Goal: Share content

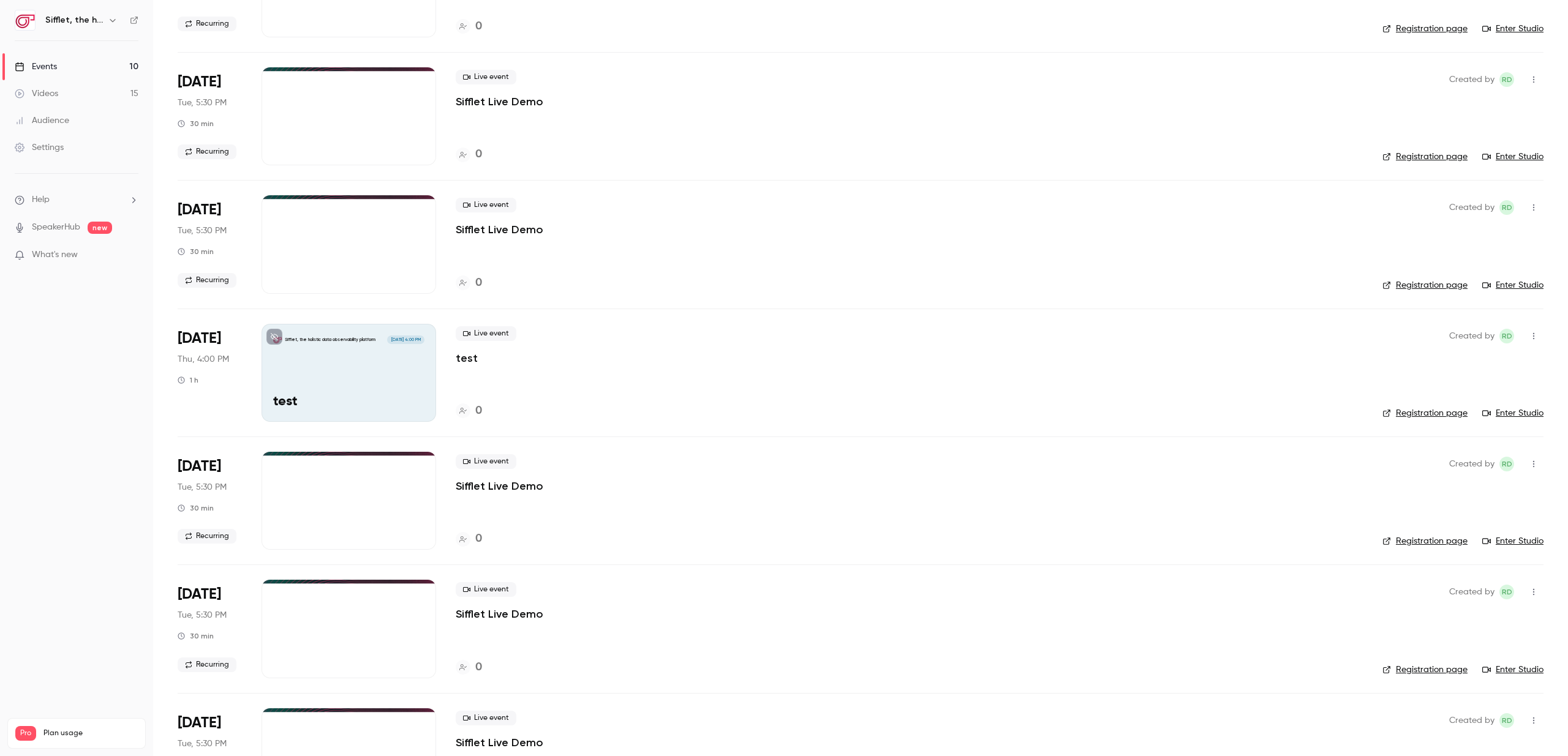
scroll to position [571, 0]
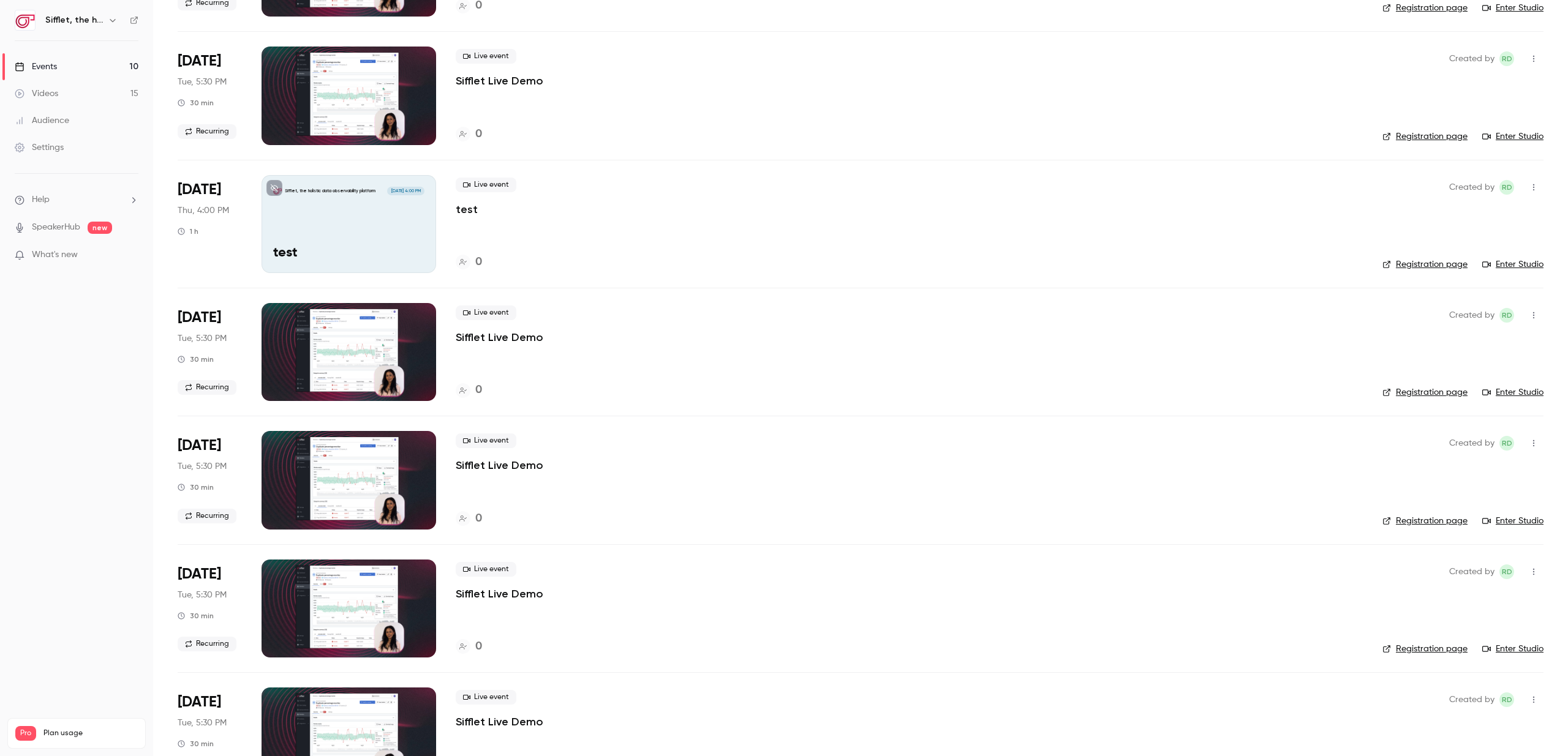
drag, startPoint x: 659, startPoint y: 329, endPoint x: 671, endPoint y: 329, distance: 12.0
click at [659, 329] on div "Live event Sifflet Live Demo" at bounding box center [909, 325] width 907 height 39
click at [1524, 313] on button "button" at bounding box center [1534, 315] width 20 height 20
click at [1462, 343] on div "Share" at bounding box center [1477, 346] width 93 height 12
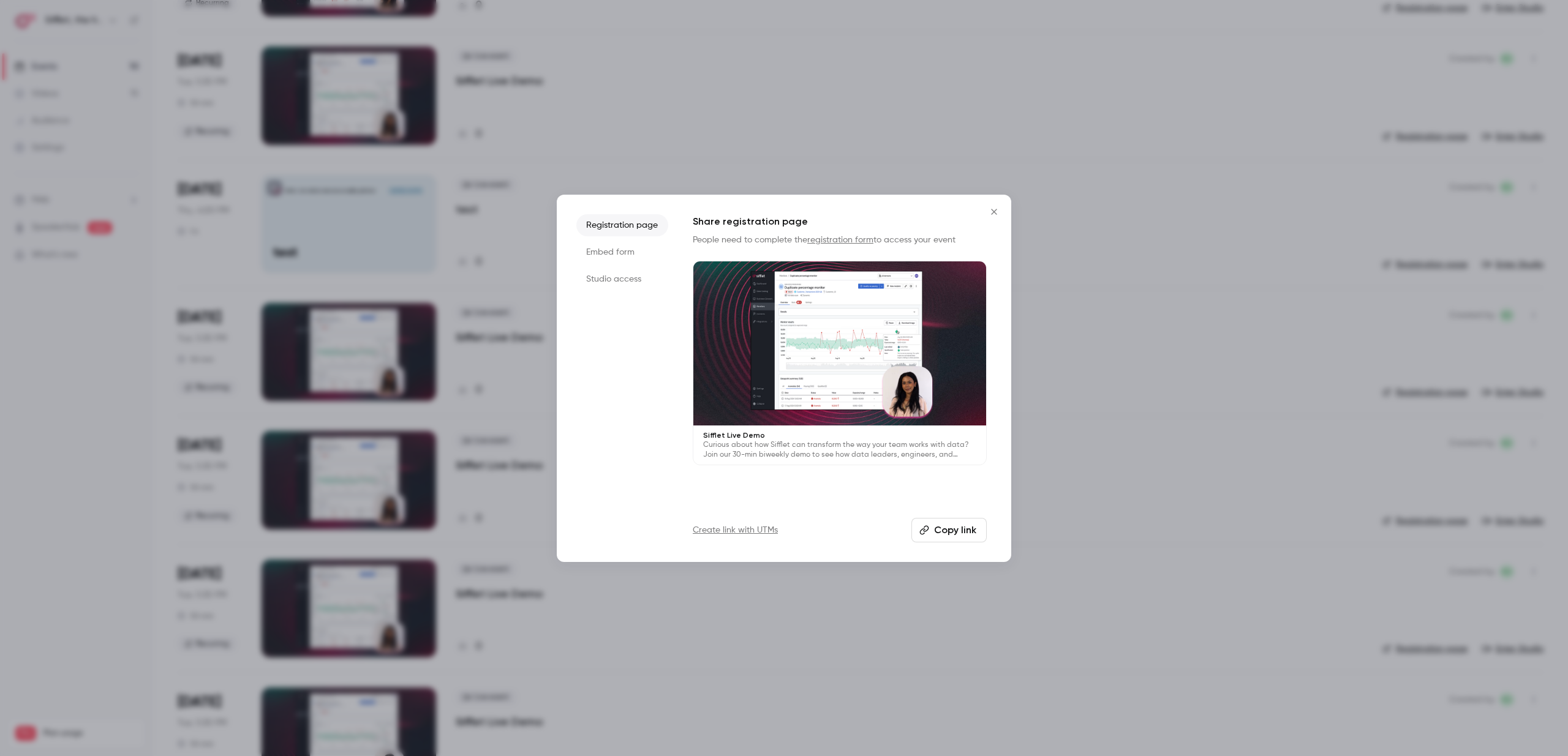
click at [618, 244] on li "Embed form" at bounding box center [622, 253] width 92 height 22
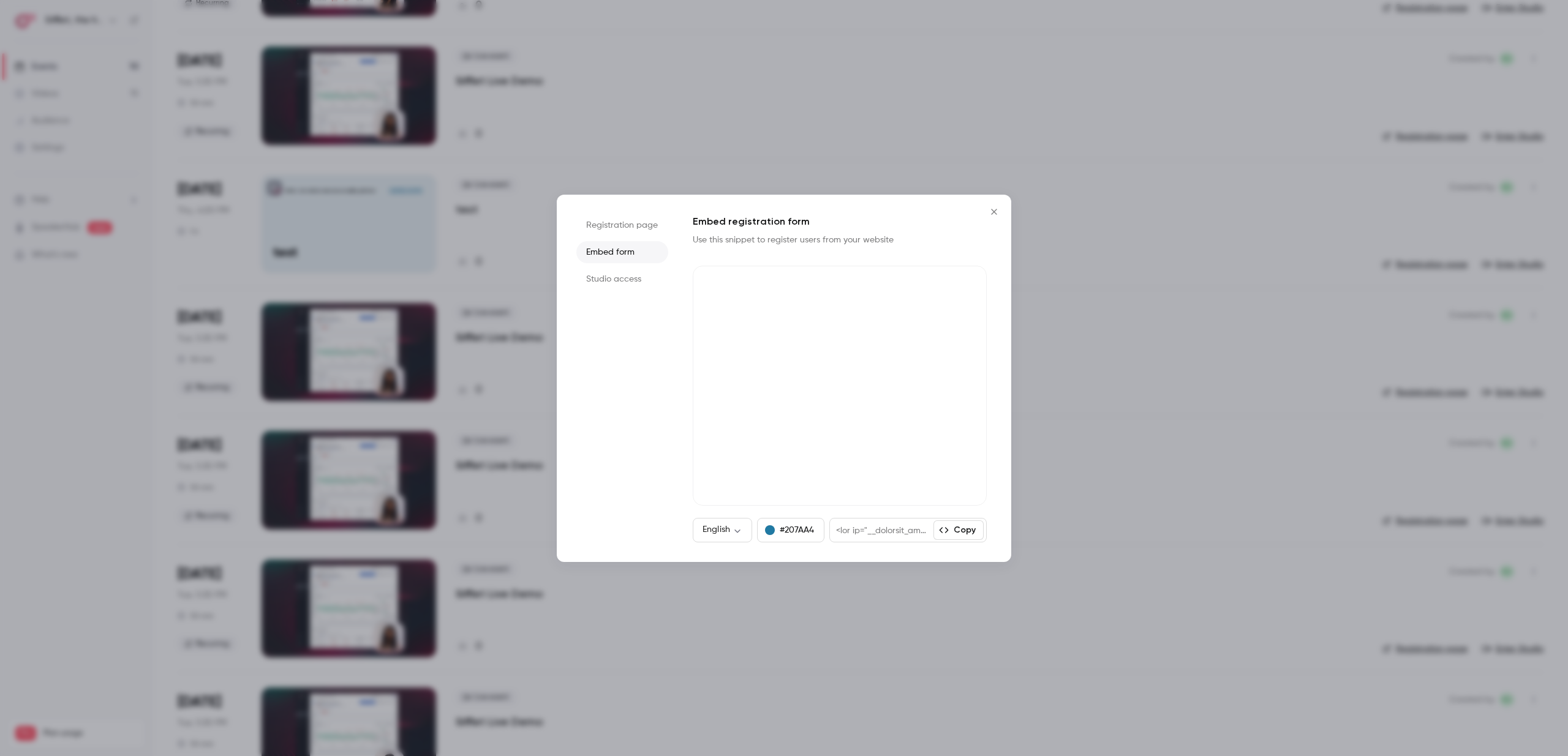
click at [620, 223] on li "Registration page" at bounding box center [622, 225] width 92 height 22
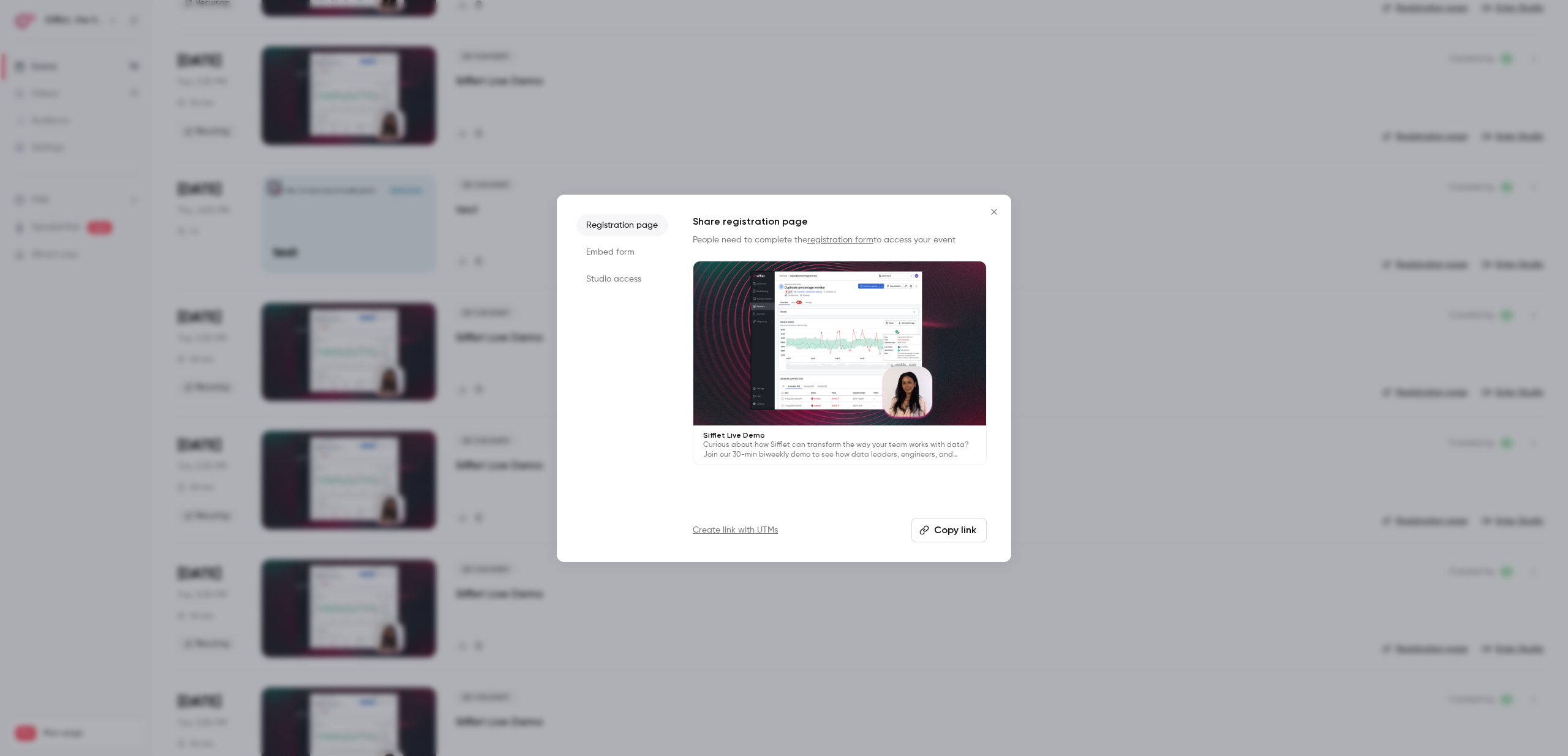
click at [945, 524] on button "Copy link" at bounding box center [949, 531] width 76 height 25
click at [722, 533] on link "Create link with UTMs" at bounding box center [735, 530] width 85 height 12
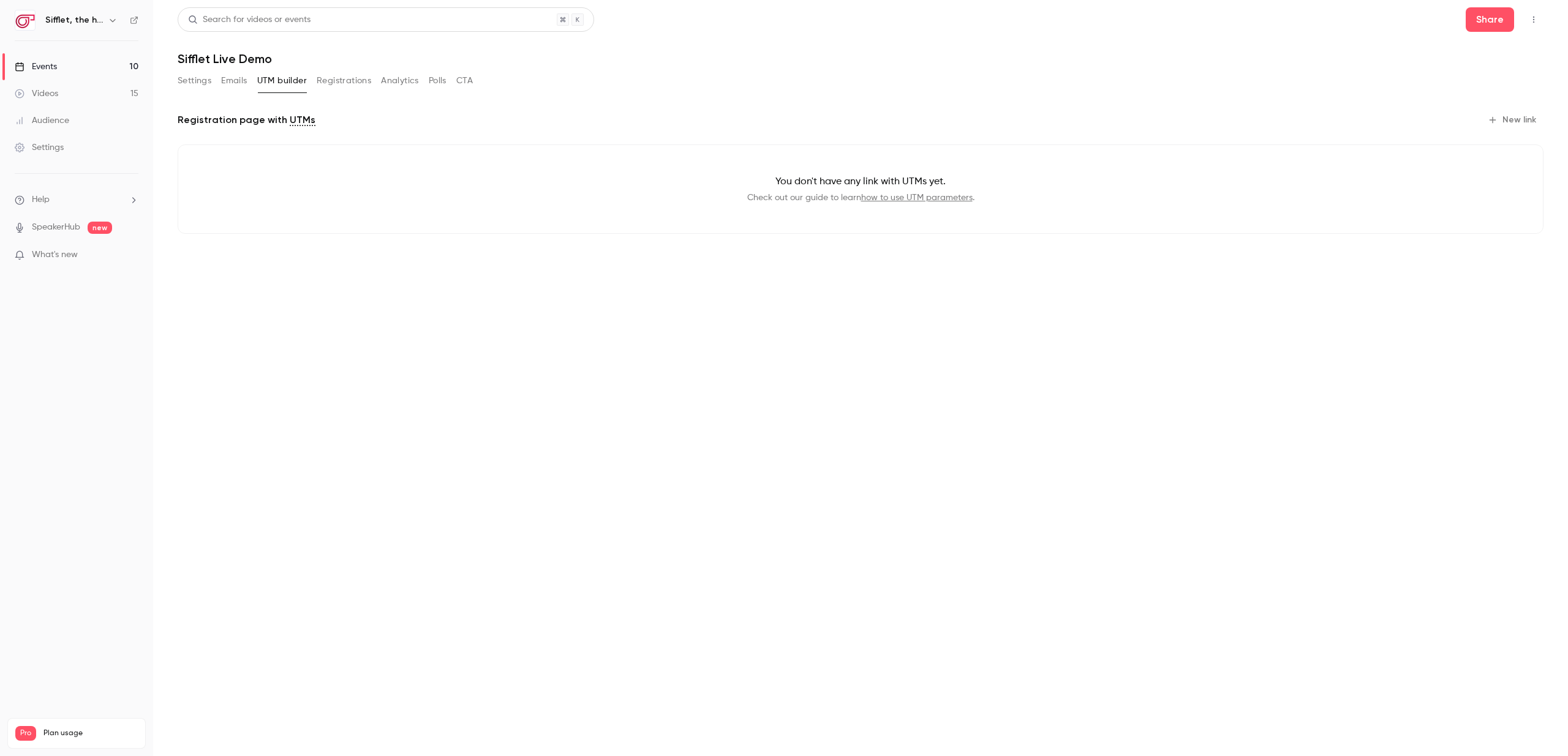
click at [340, 83] on button "Registrations" at bounding box center [344, 81] width 55 height 20
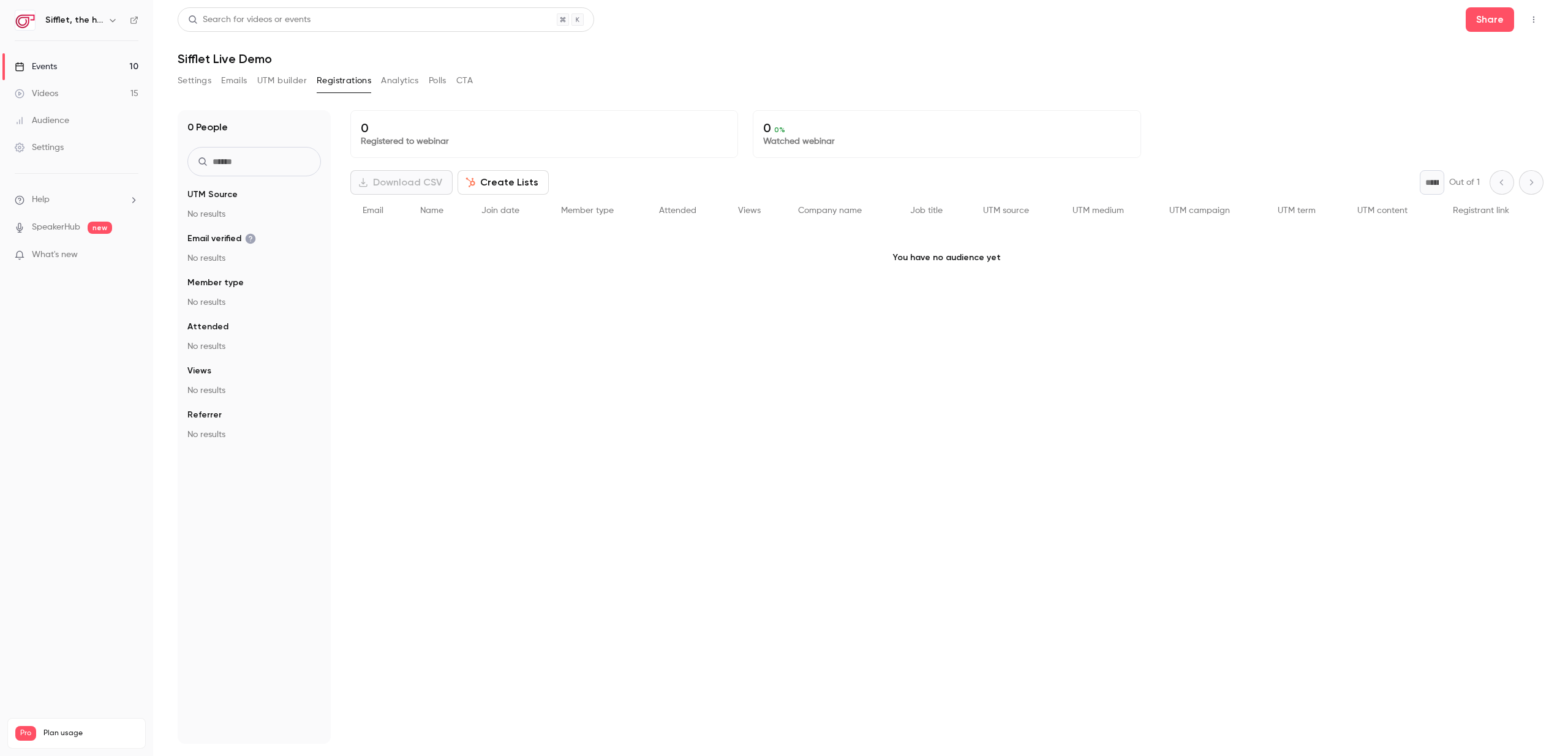
click at [234, 85] on button "Emails" at bounding box center [233, 81] width 25 height 20
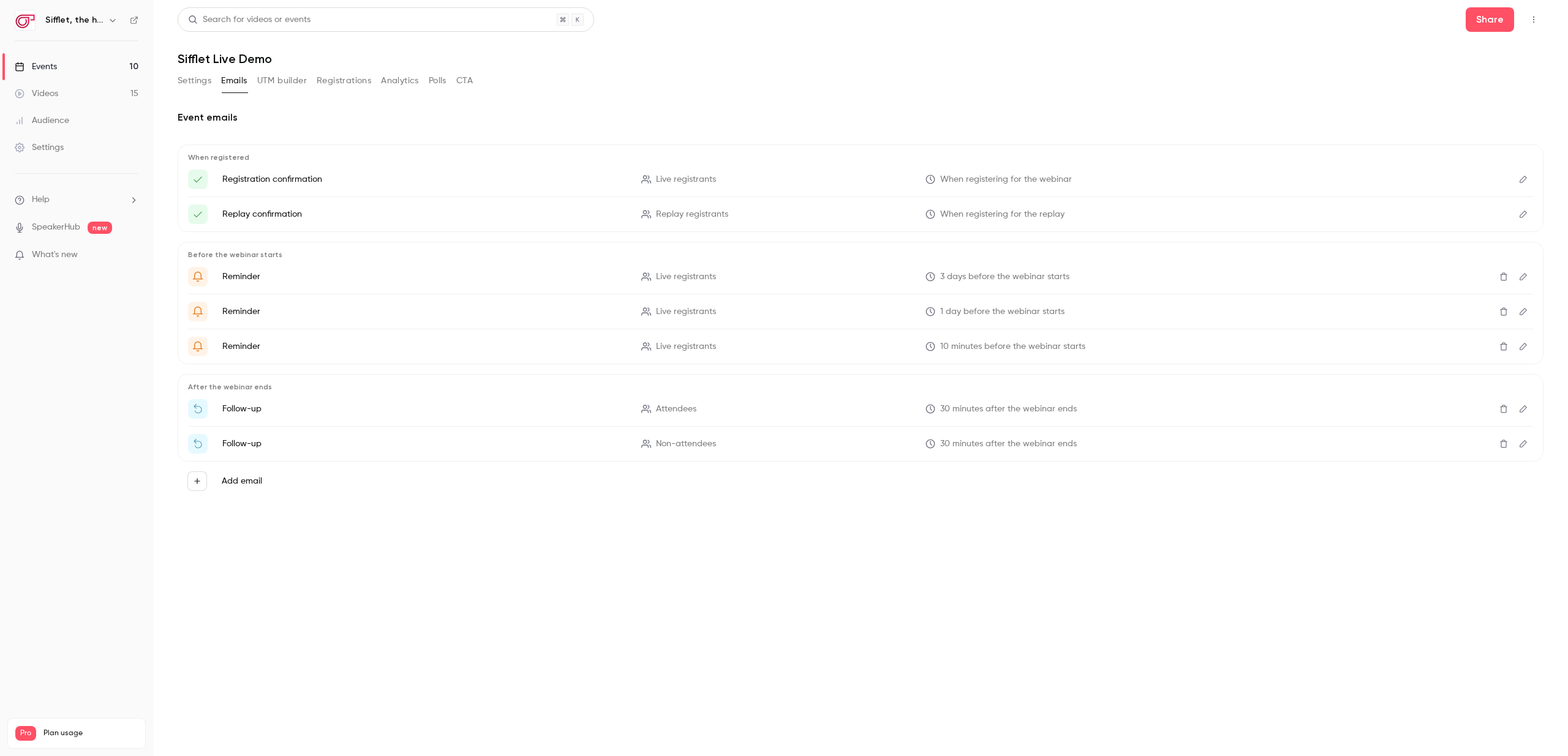
click at [57, 60] on link "Events 10" at bounding box center [76, 66] width 153 height 27
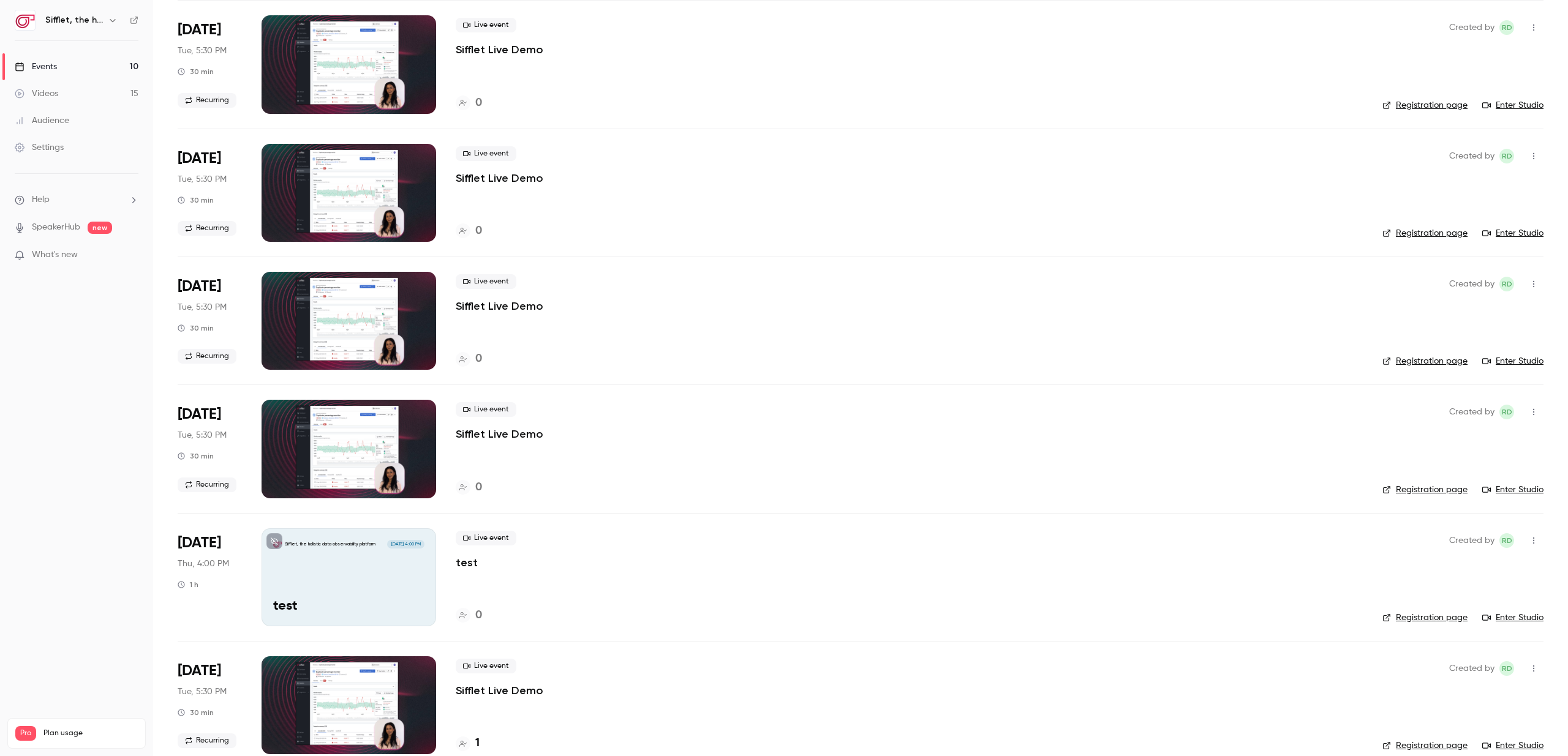
scroll to position [514, 0]
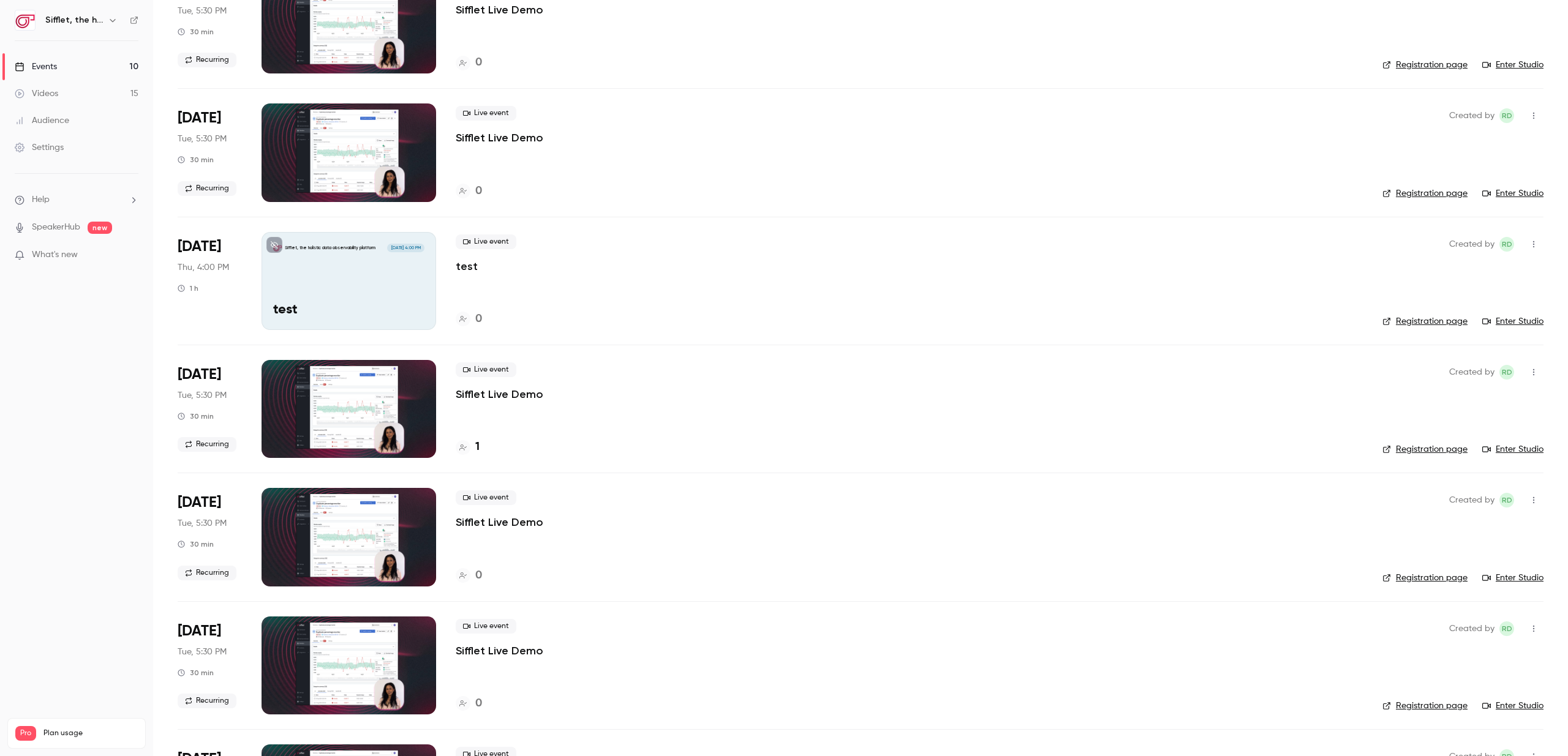
click at [584, 395] on div "Live event Sifflet Live Demo" at bounding box center [909, 382] width 907 height 39
click at [474, 445] on div "1" at bounding box center [468, 447] width 24 height 16
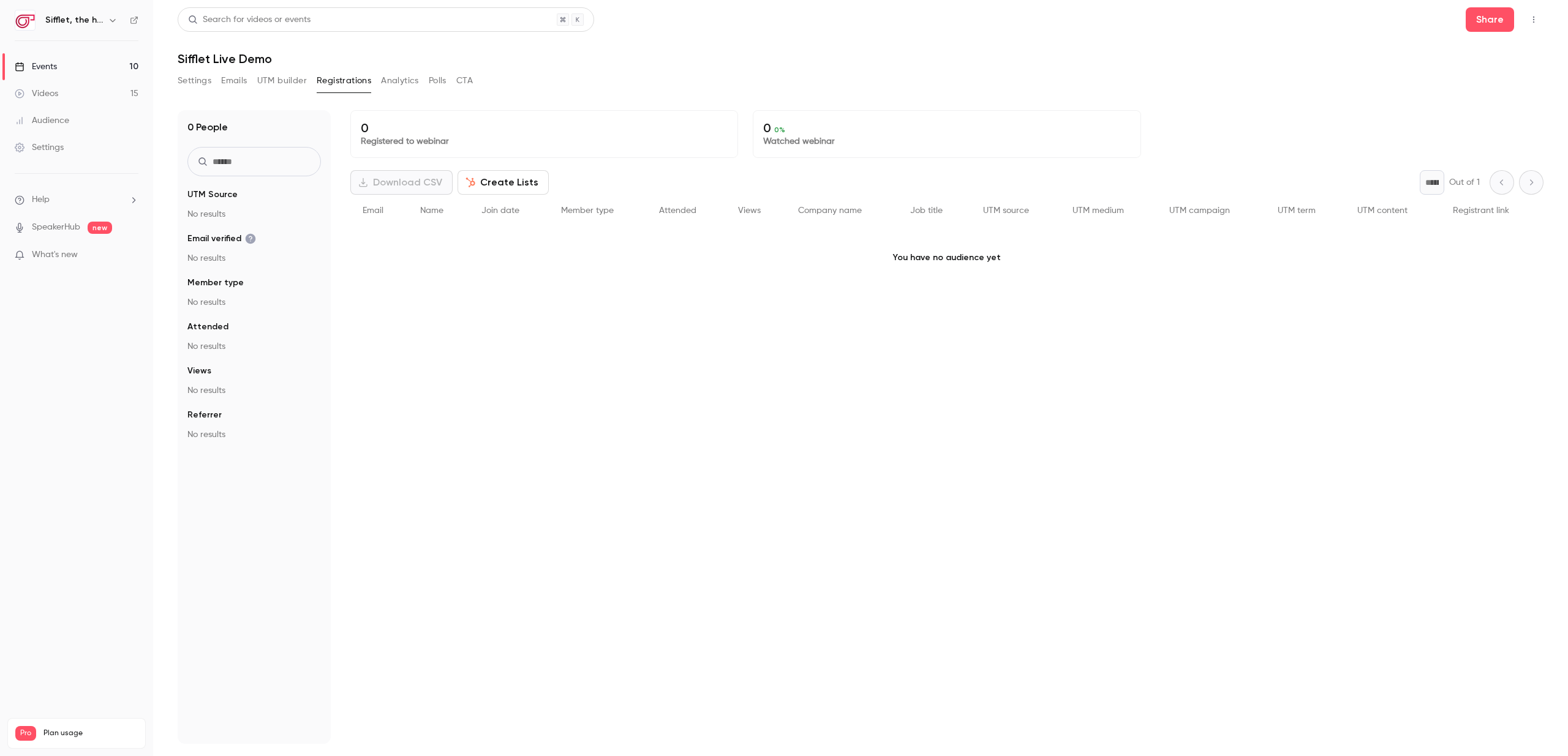
click at [85, 78] on link "Events 10" at bounding box center [76, 66] width 153 height 27
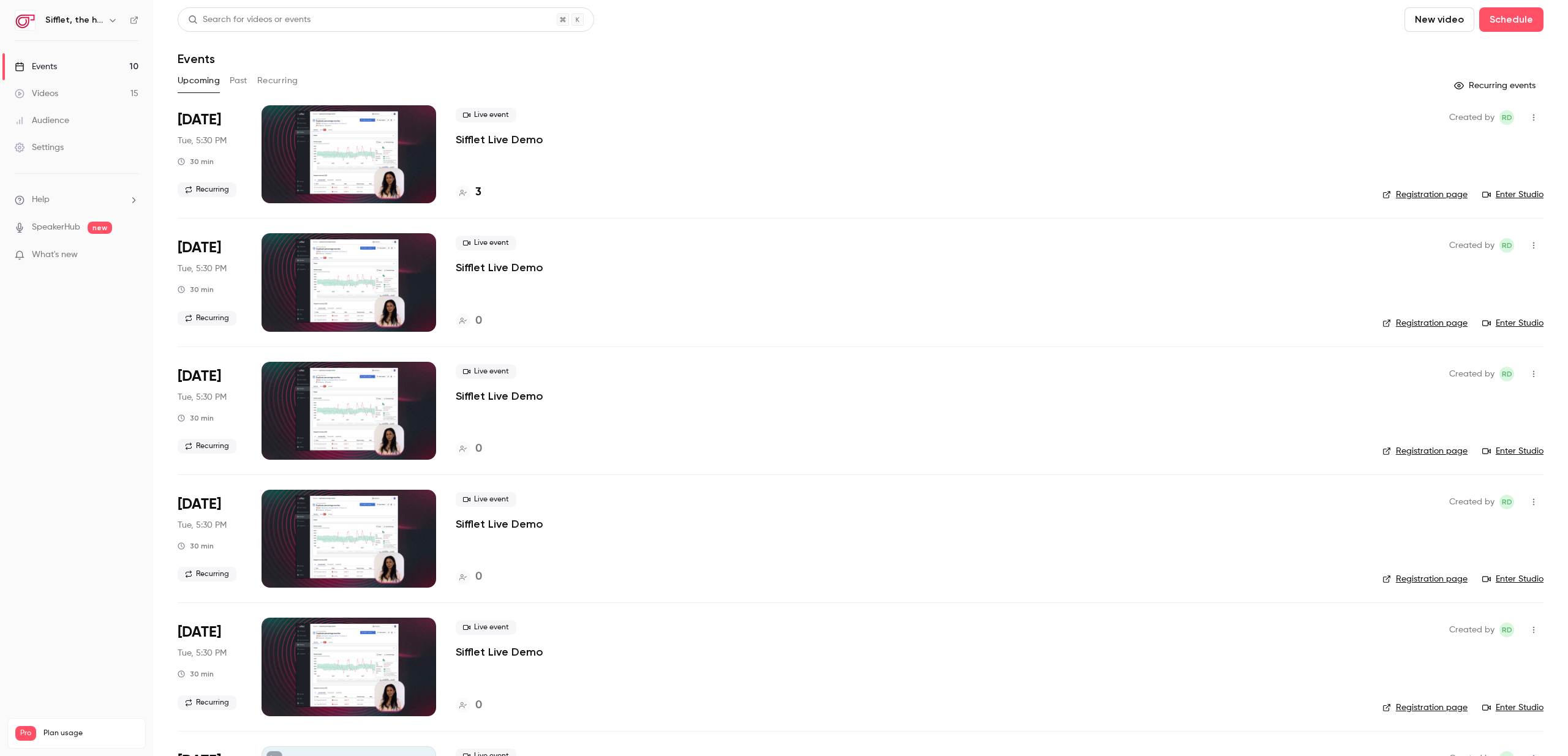
click at [1416, 197] on link "Registration page" at bounding box center [1425, 195] width 85 height 12
click at [1077, 276] on div "Live event Sifflet Live Demo 0" at bounding box center [909, 282] width 907 height 98
click at [440, 274] on li "[DATE] Tue, 5:30 PM 30 min Recurring Live event Sifflet Live Demo 0 Created by …" at bounding box center [861, 282] width 1366 height 128
click at [491, 273] on p "Sifflet Live Demo" at bounding box center [500, 268] width 87 height 15
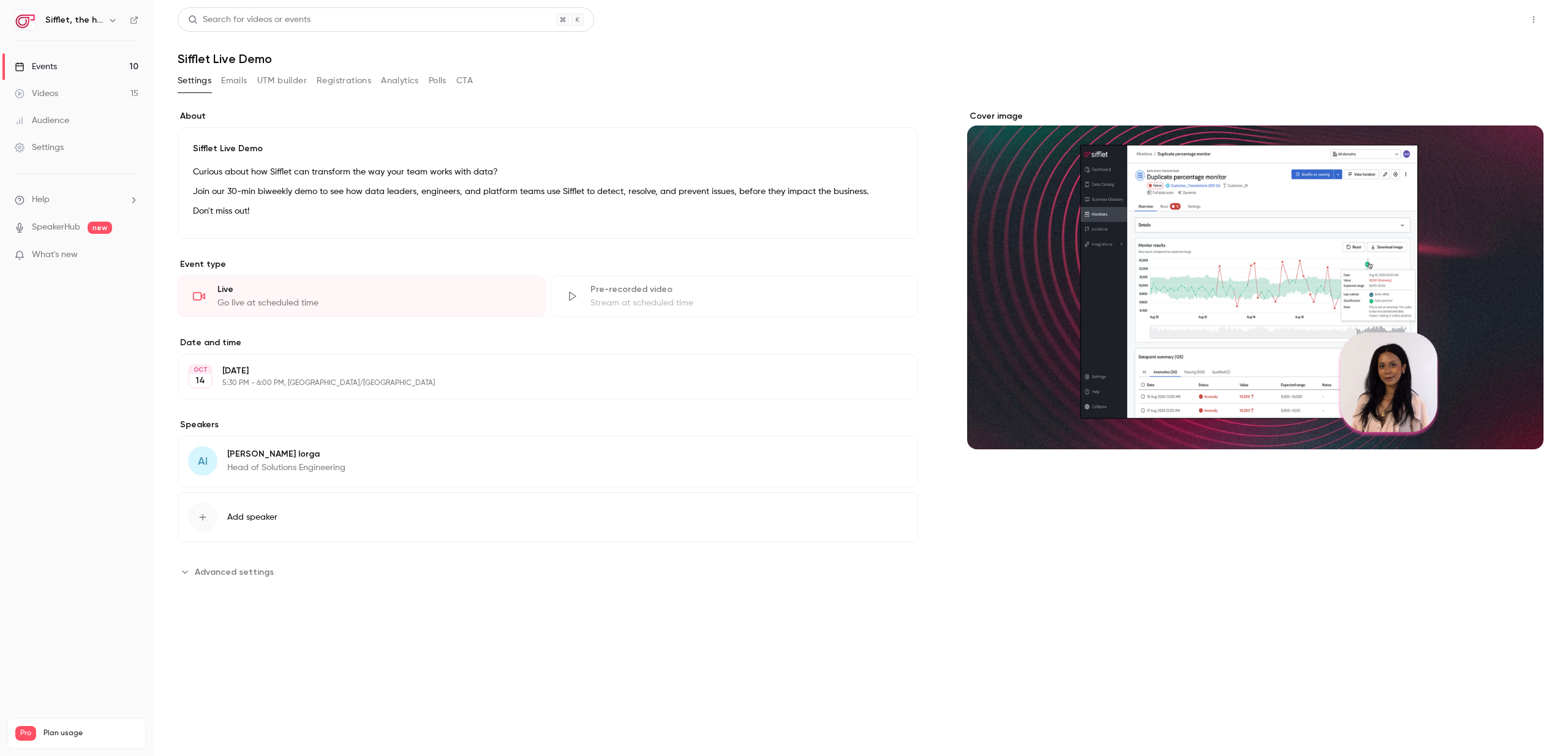
click at [1494, 23] on button "Share" at bounding box center [1490, 20] width 48 height 25
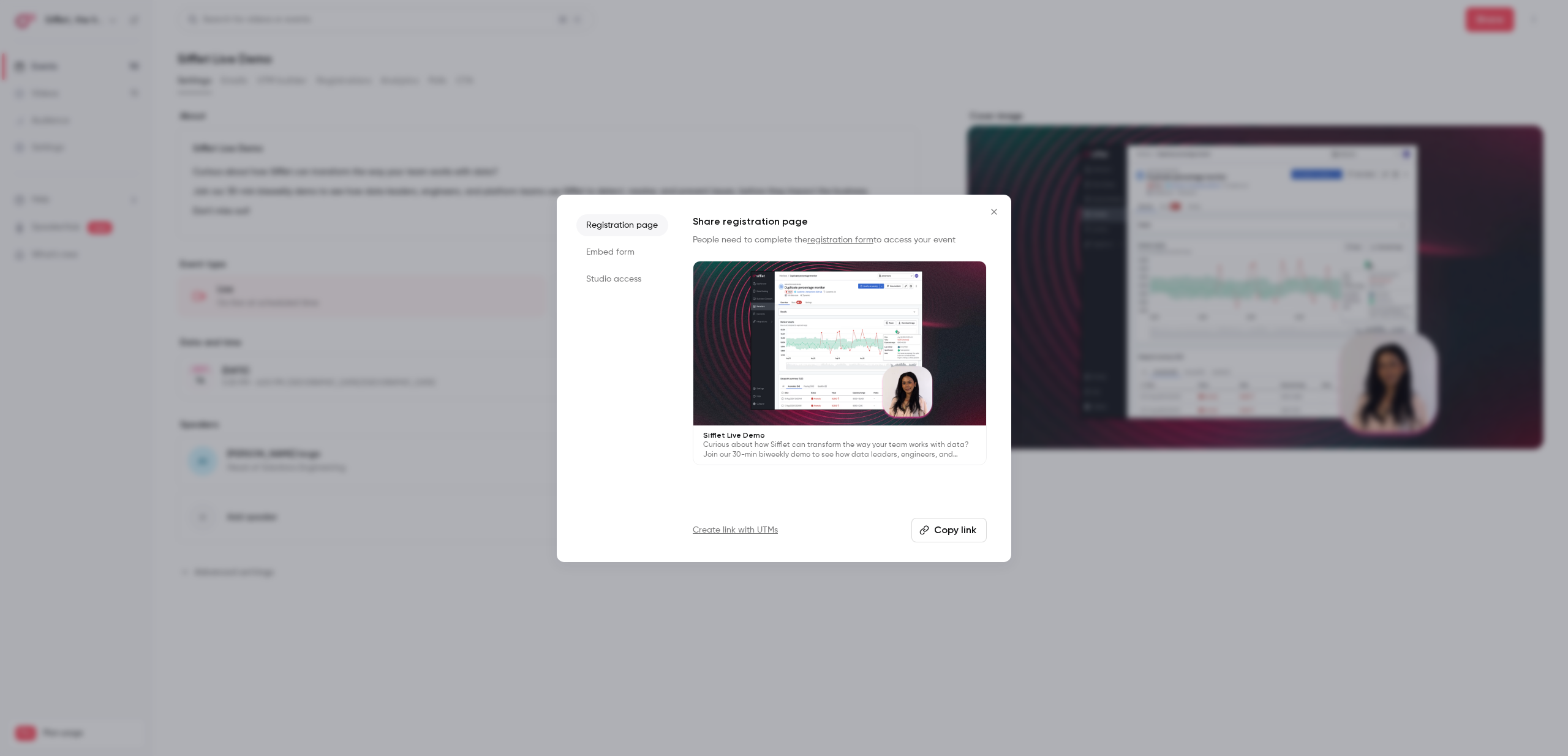
click at [615, 252] on li "Embed form" at bounding box center [622, 253] width 92 height 22
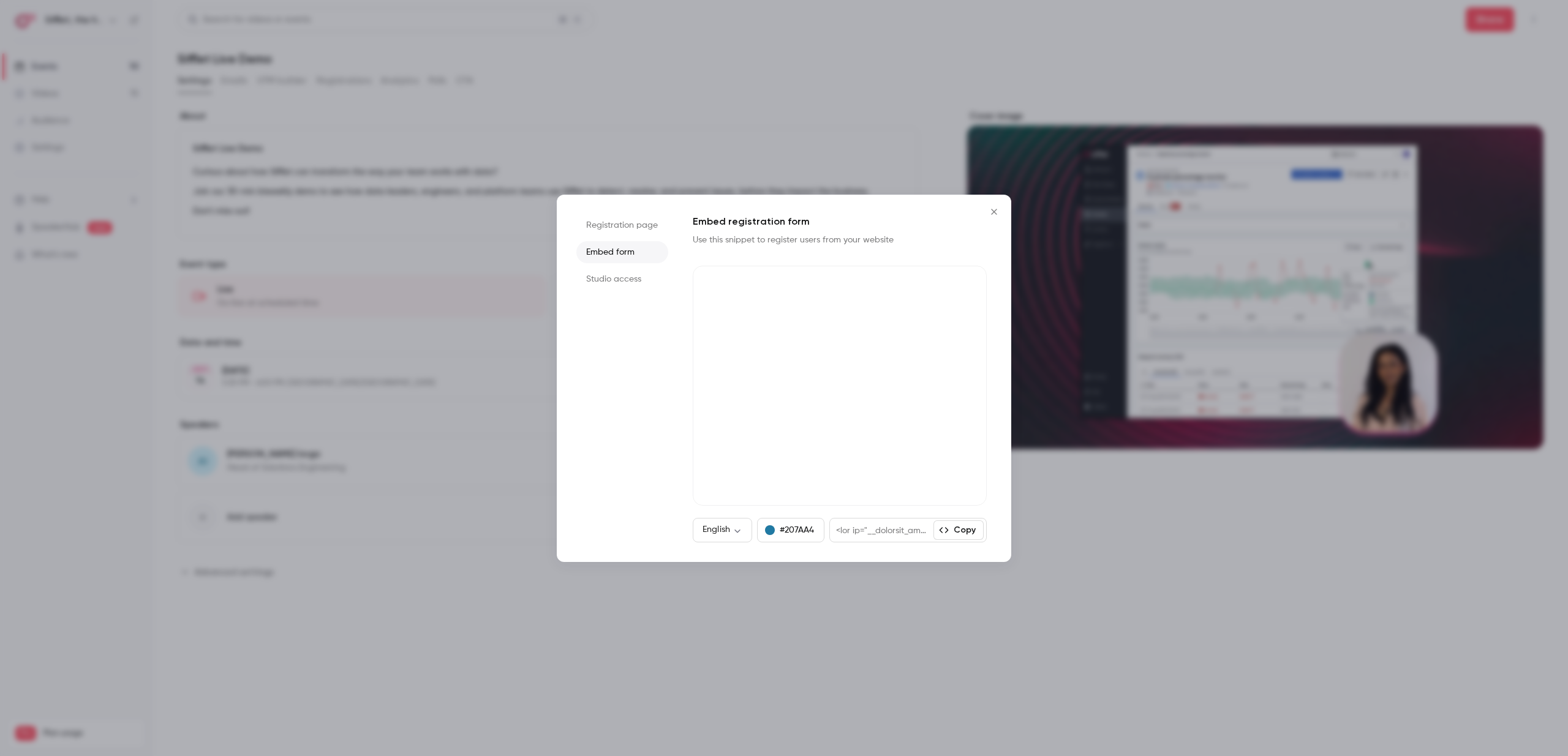
click at [784, 529] on button "#207AA4" at bounding box center [790, 531] width 67 height 25
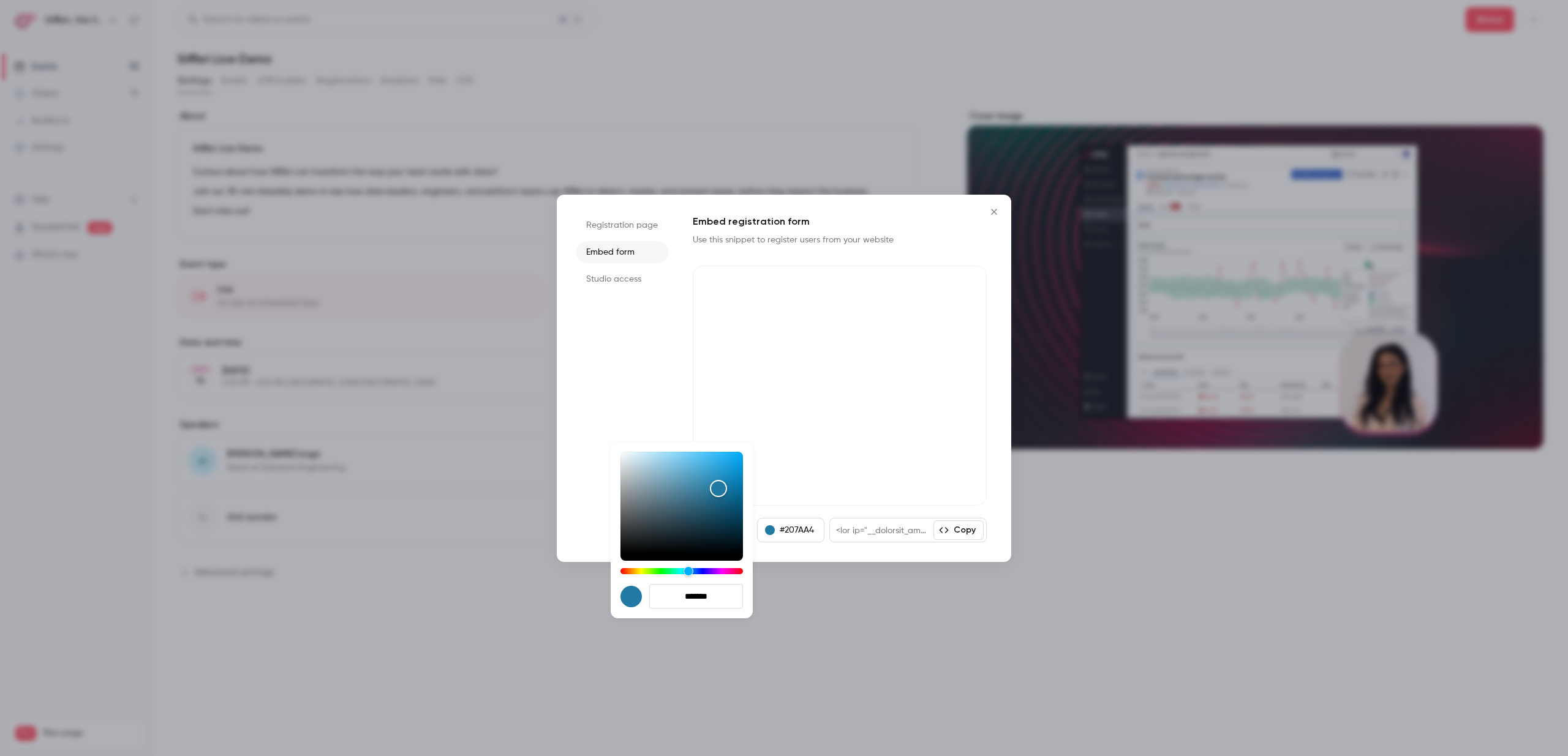
click at [950, 529] on div at bounding box center [784, 378] width 1568 height 756
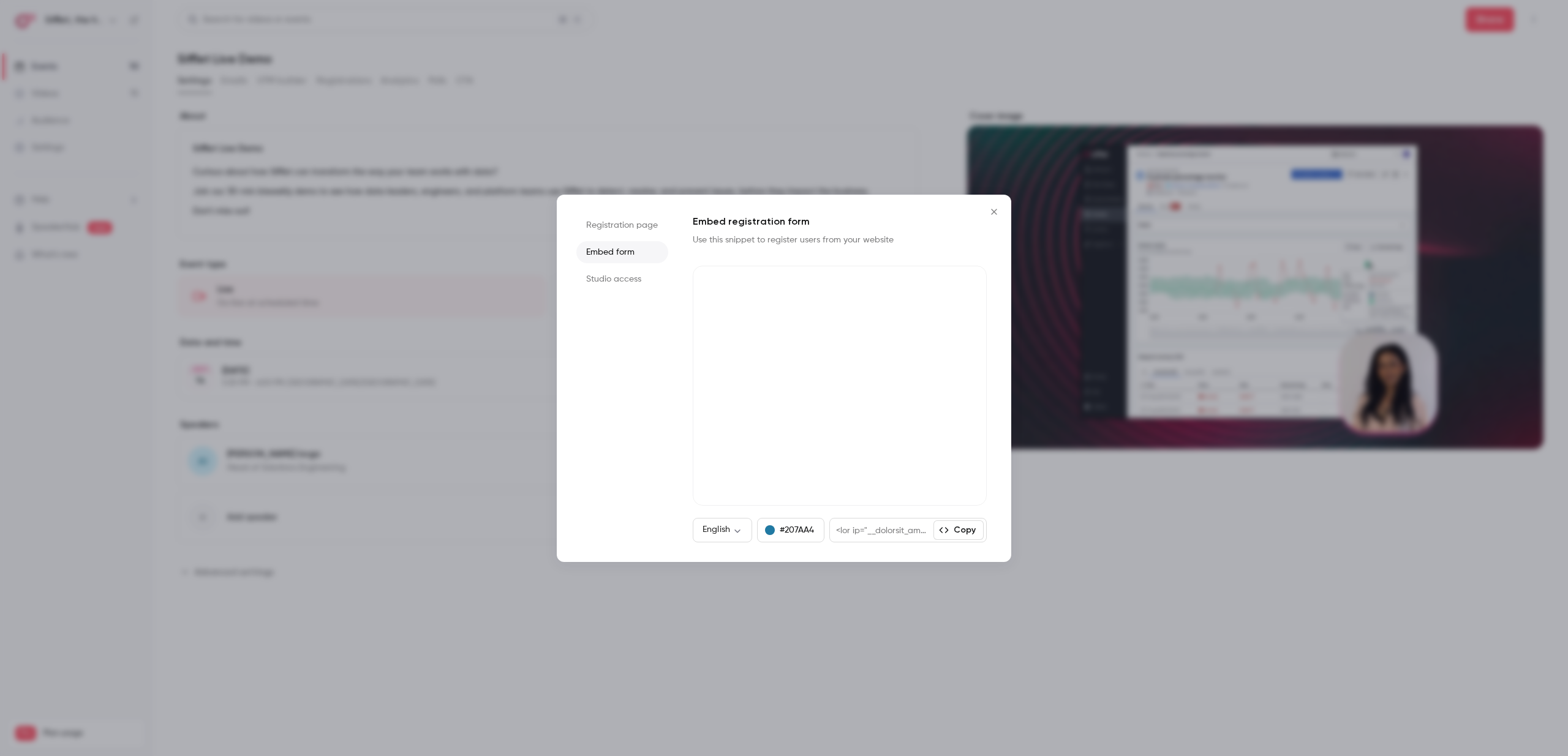
click at [956, 533] on button "Copy" at bounding box center [958, 530] width 50 height 20
click at [955, 531] on button "Copy" at bounding box center [958, 530] width 50 height 20
click at [996, 217] on button "Close" at bounding box center [994, 212] width 25 height 25
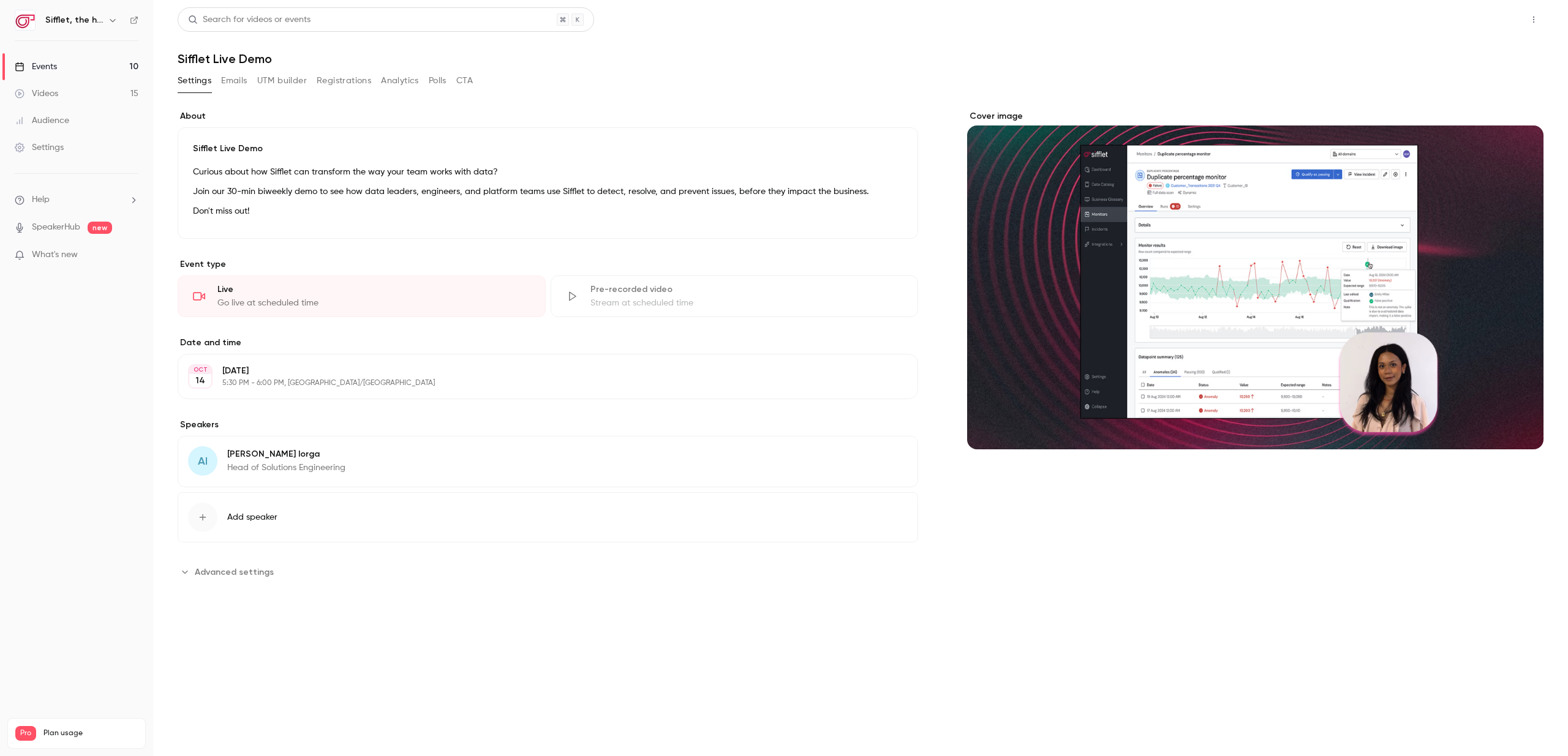
click at [1496, 31] on button "Share" at bounding box center [1490, 20] width 48 height 25
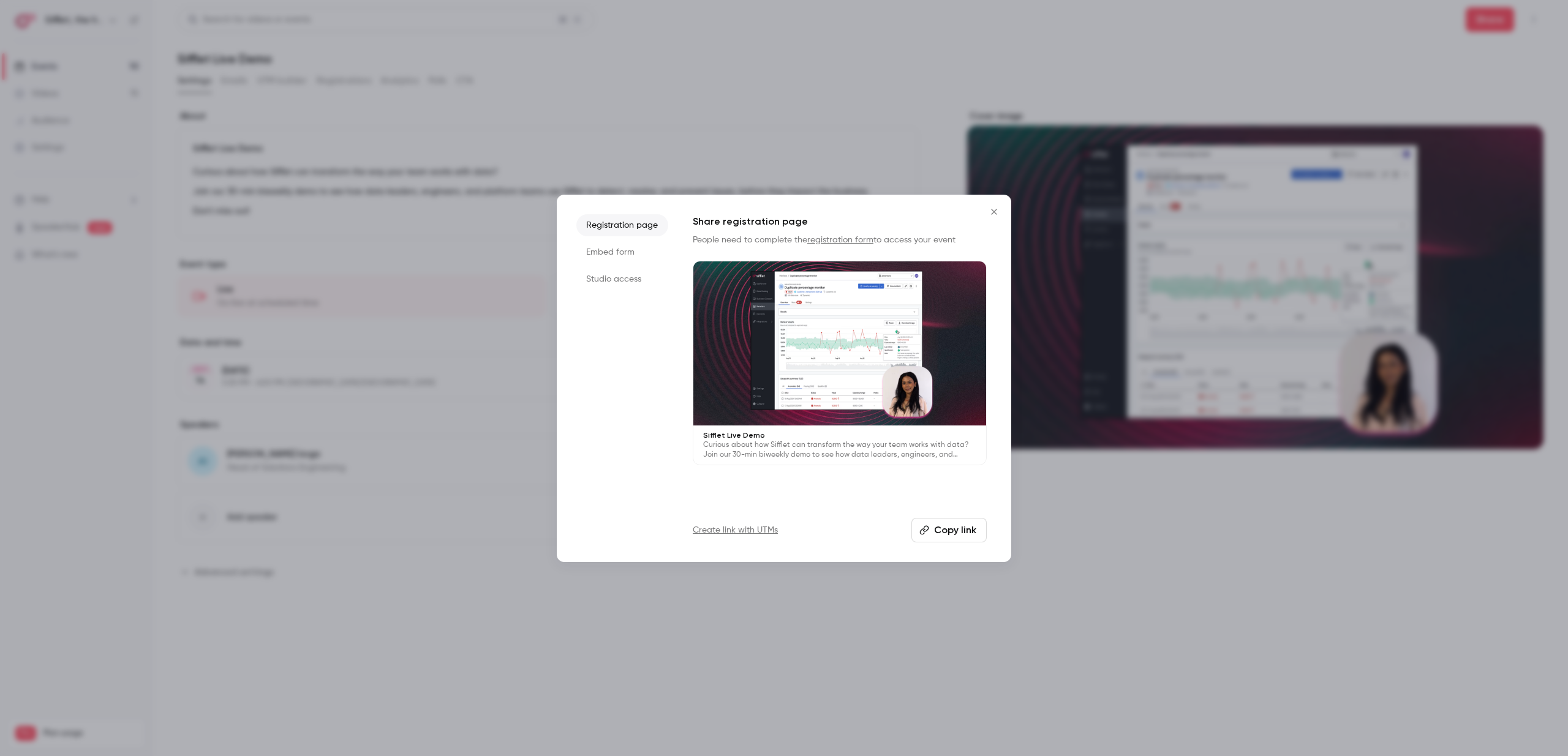
click at [945, 533] on button "Copy link" at bounding box center [949, 531] width 76 height 25
